Goal: Find specific page/section: Find specific page/section

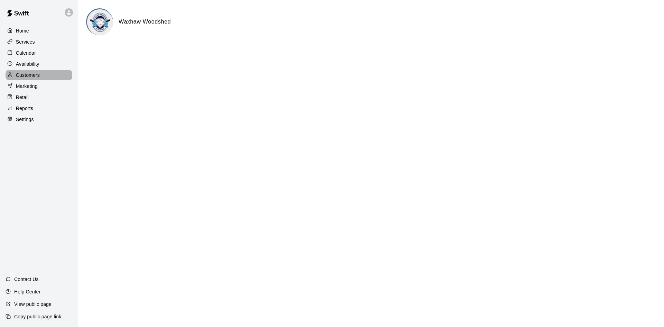
click at [34, 74] on p "Customers" at bounding box center [28, 75] width 24 height 7
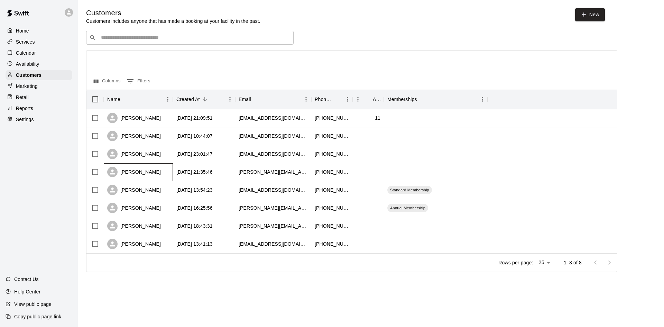
click at [154, 175] on div "[PERSON_NAME]" at bounding box center [134, 172] width 54 height 10
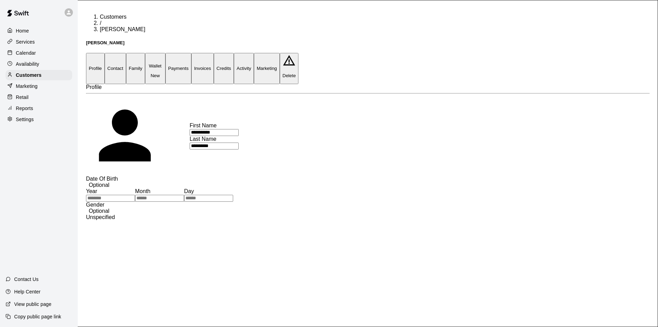
click at [254, 53] on button "Activity" at bounding box center [244, 68] width 20 height 31
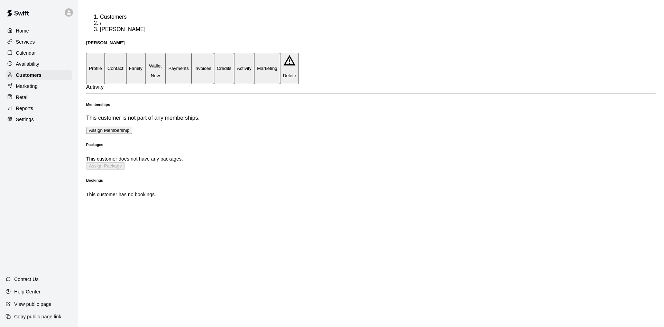
click at [145, 53] on button "Family" at bounding box center [135, 68] width 19 height 31
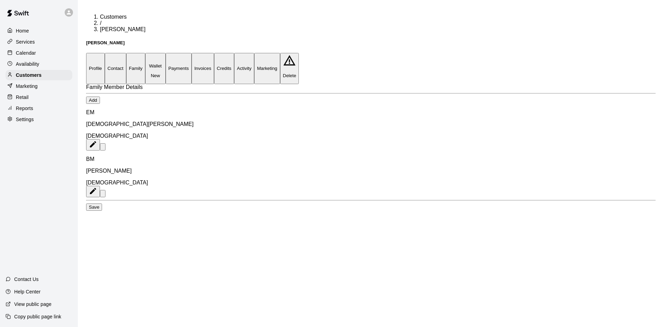
click at [126, 53] on button "Contact" at bounding box center [115, 68] width 21 height 31
select select "**"
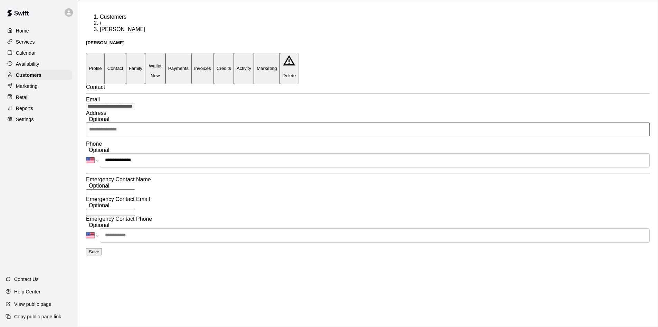
click at [163, 73] on span "New" at bounding box center [155, 75] width 15 height 5
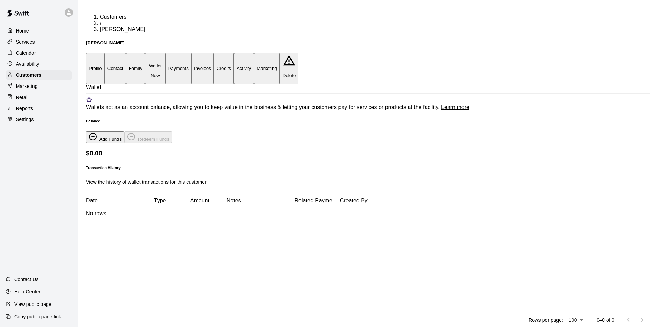
click at [280, 53] on button "Marketing" at bounding box center [267, 68] width 26 height 31
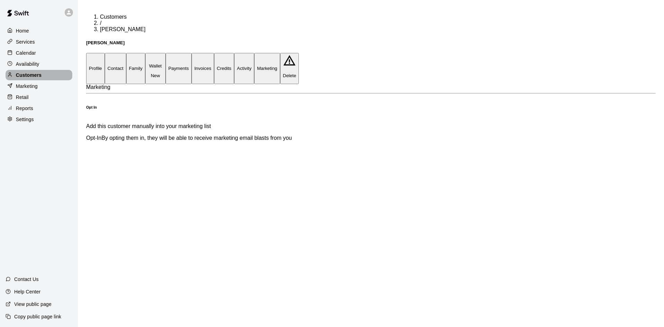
click at [35, 77] on p "Customers" at bounding box center [29, 75] width 26 height 7
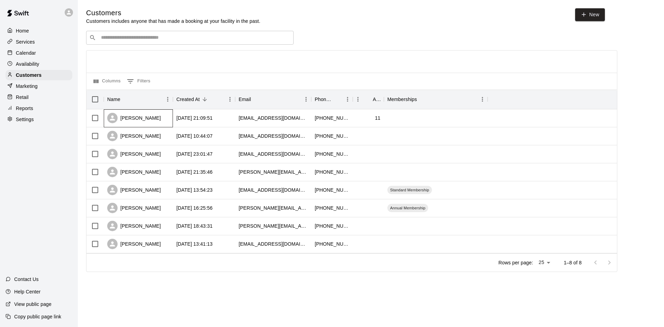
click at [145, 117] on div "[PERSON_NAME]" at bounding box center [138, 118] width 69 height 18
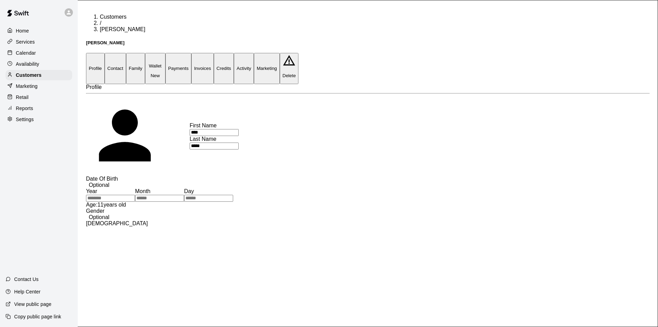
click at [191, 53] on button "Payments" at bounding box center [179, 68] width 26 height 31
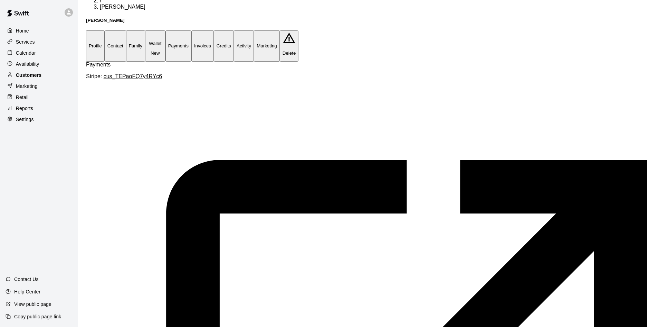
click at [40, 75] on p "Customers" at bounding box center [29, 75] width 26 height 7
